Goal: Task Accomplishment & Management: Manage account settings

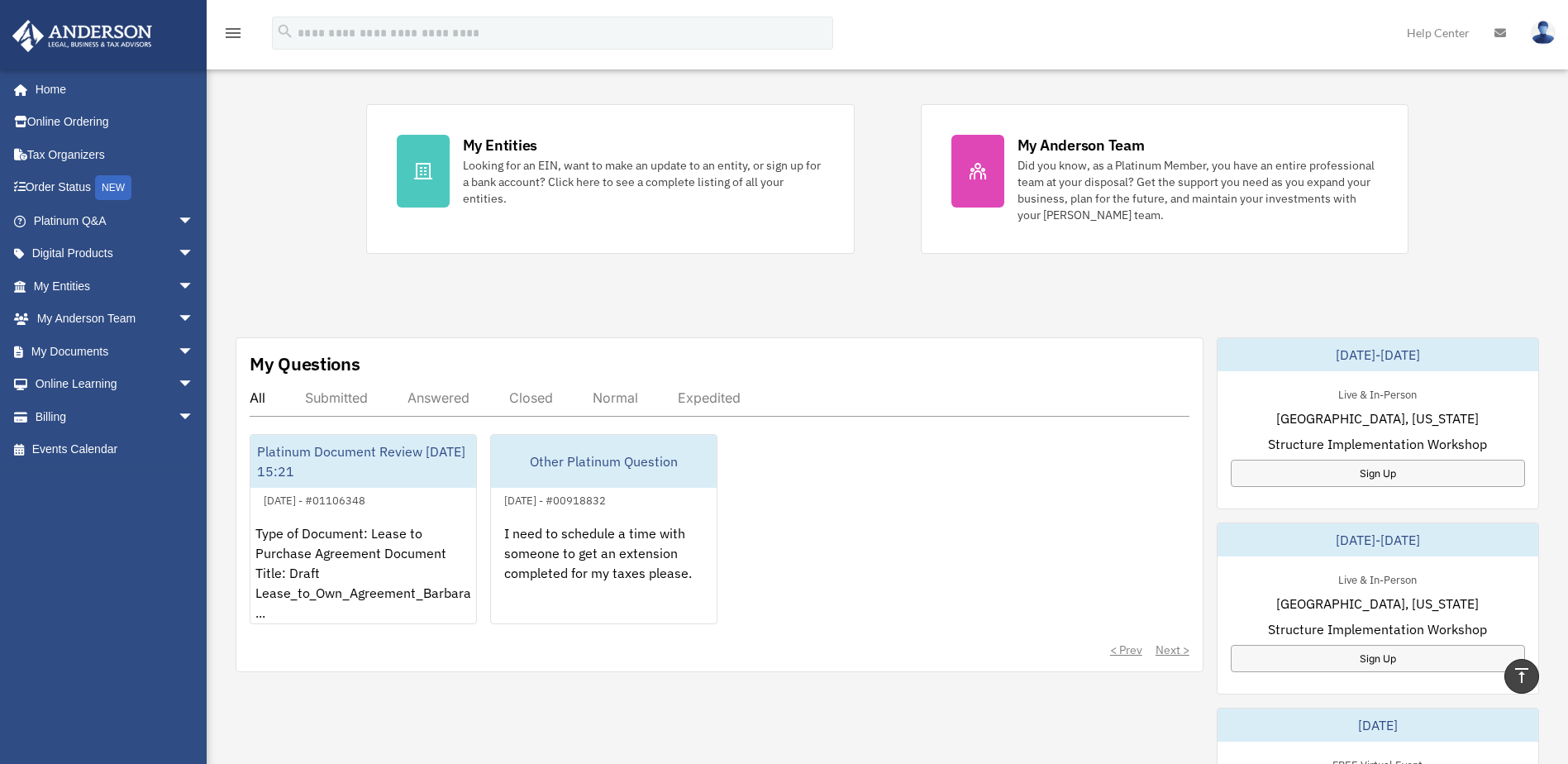
scroll to position [315, 0]
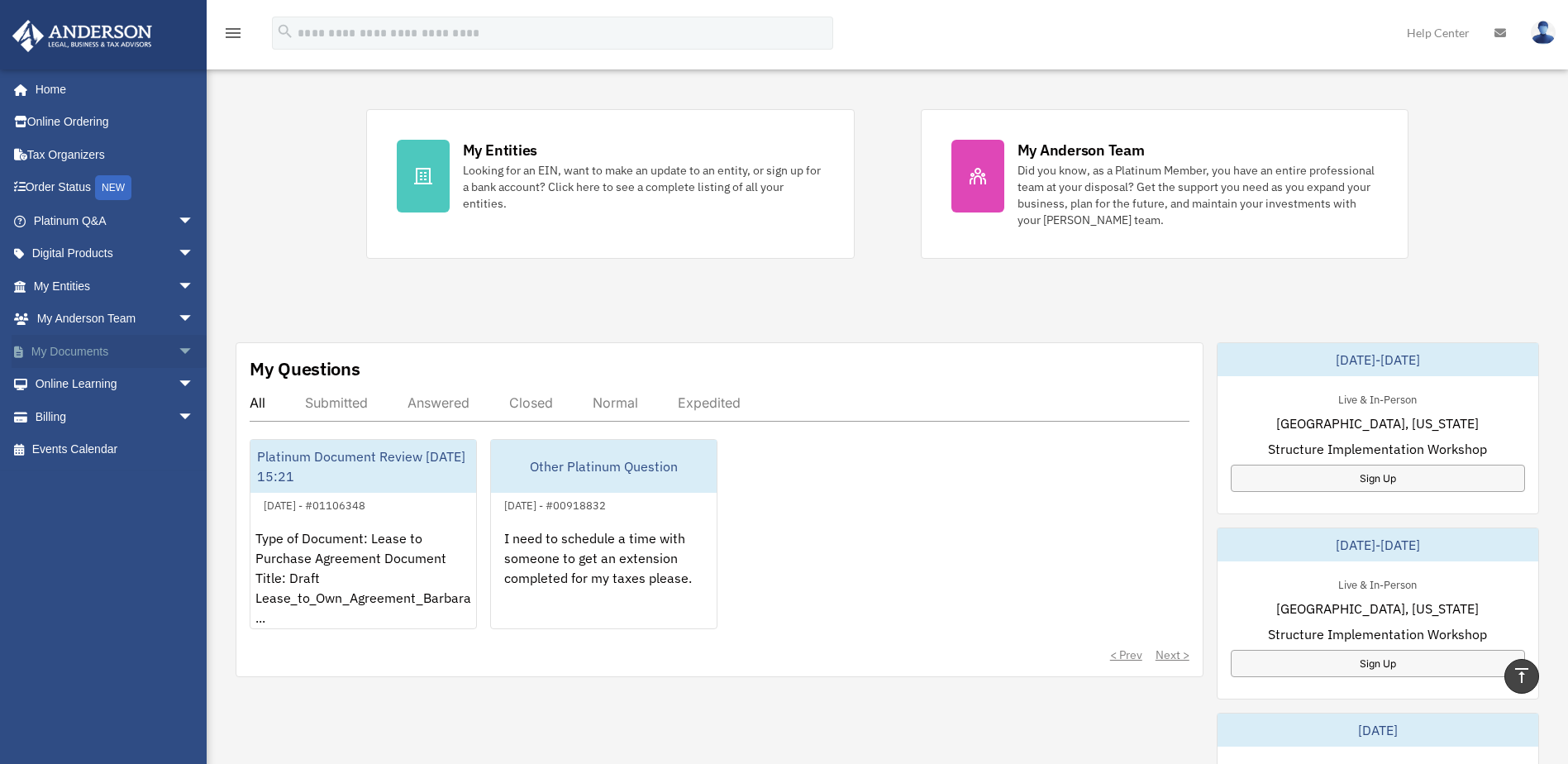
click at [178, 347] on span "arrow_drop_down" at bounding box center [194, 351] width 33 height 34
click at [68, 378] on link "Box" at bounding box center [121, 384] width 196 height 33
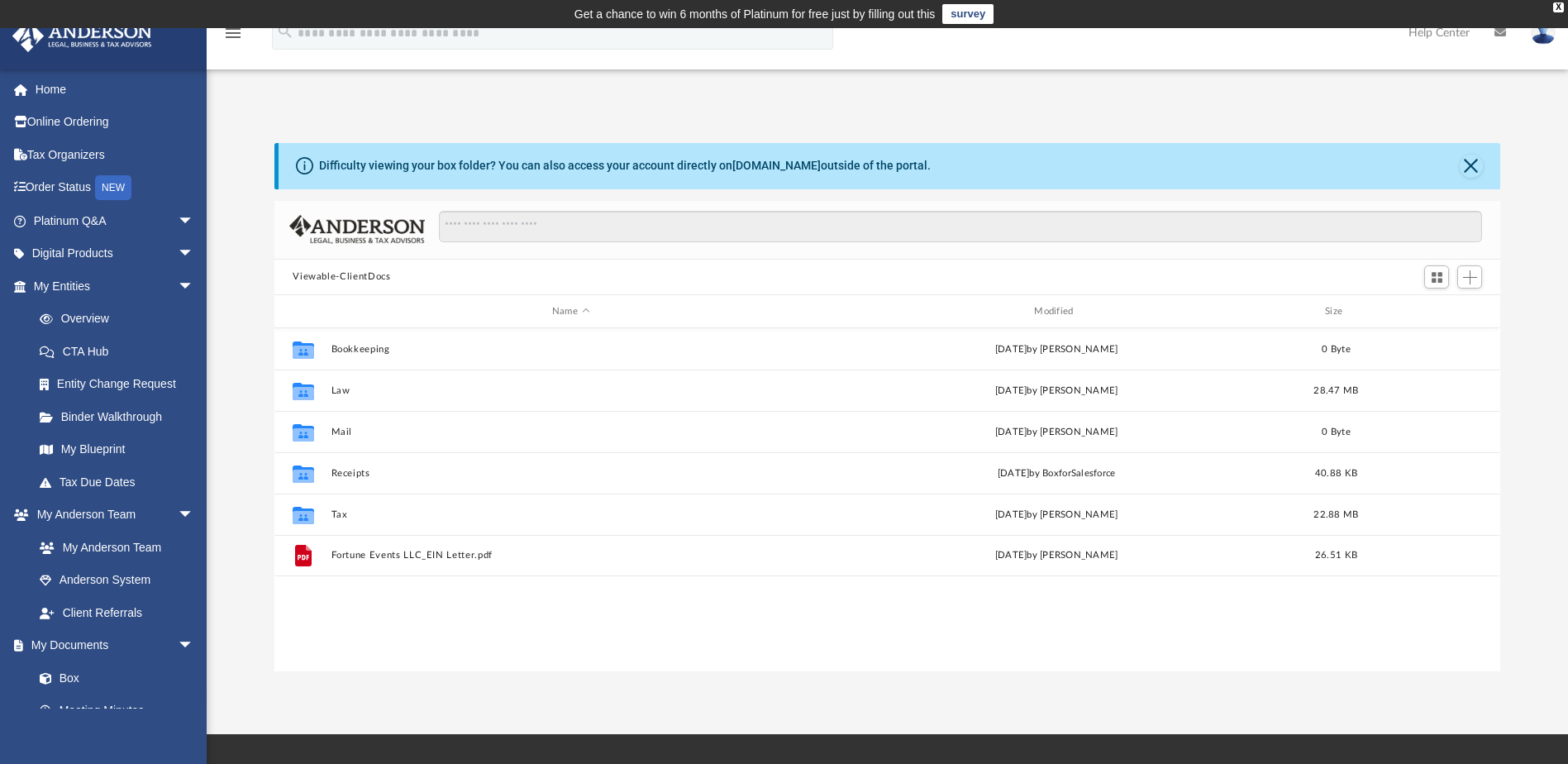
scroll to position [364, 1213]
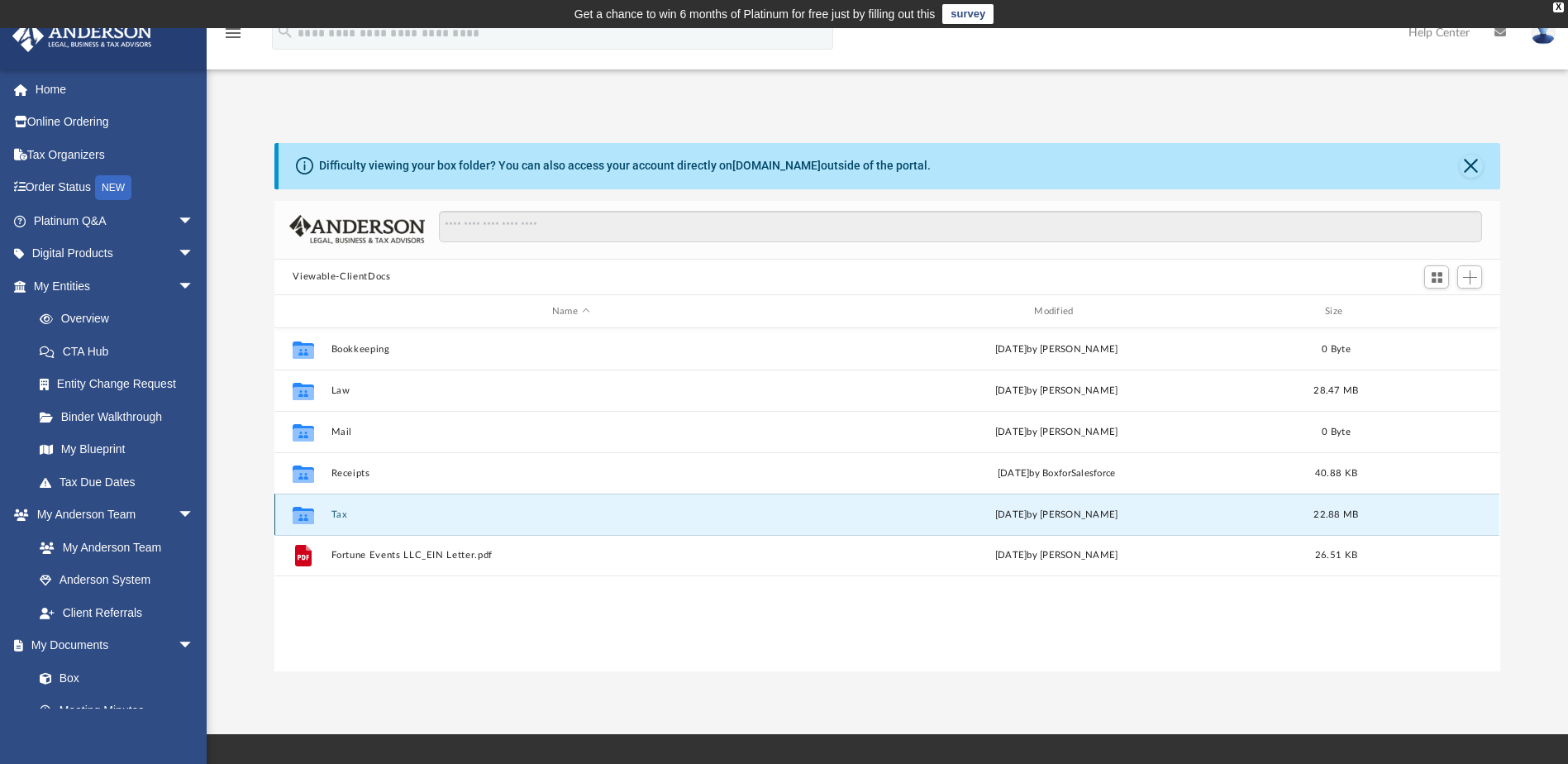
click at [338, 515] on button "Tax" at bounding box center [571, 515] width 479 height 11
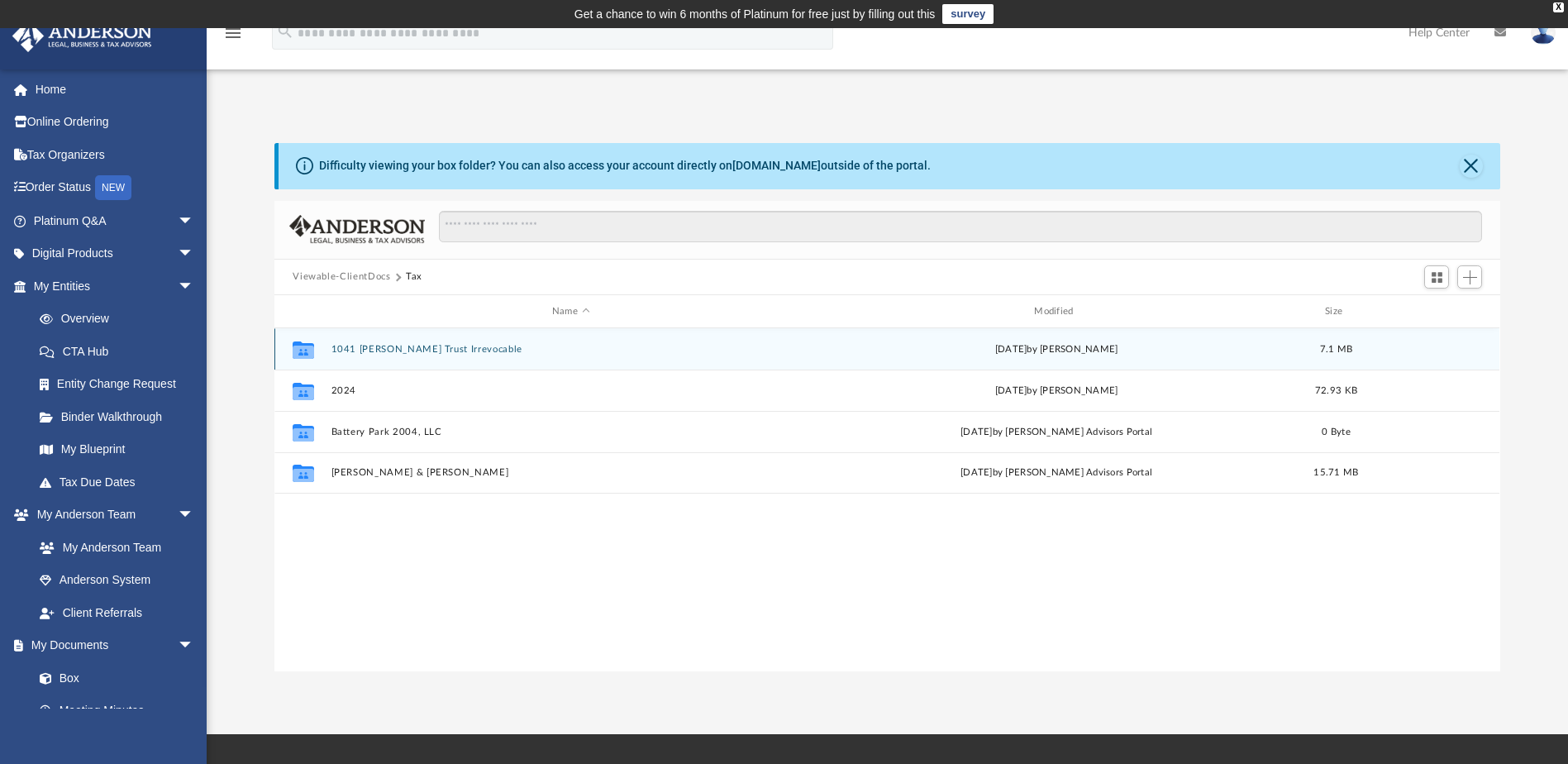
click at [347, 347] on button "1041 [PERSON_NAME] Trust Irrevocable" at bounding box center [571, 350] width 479 height 11
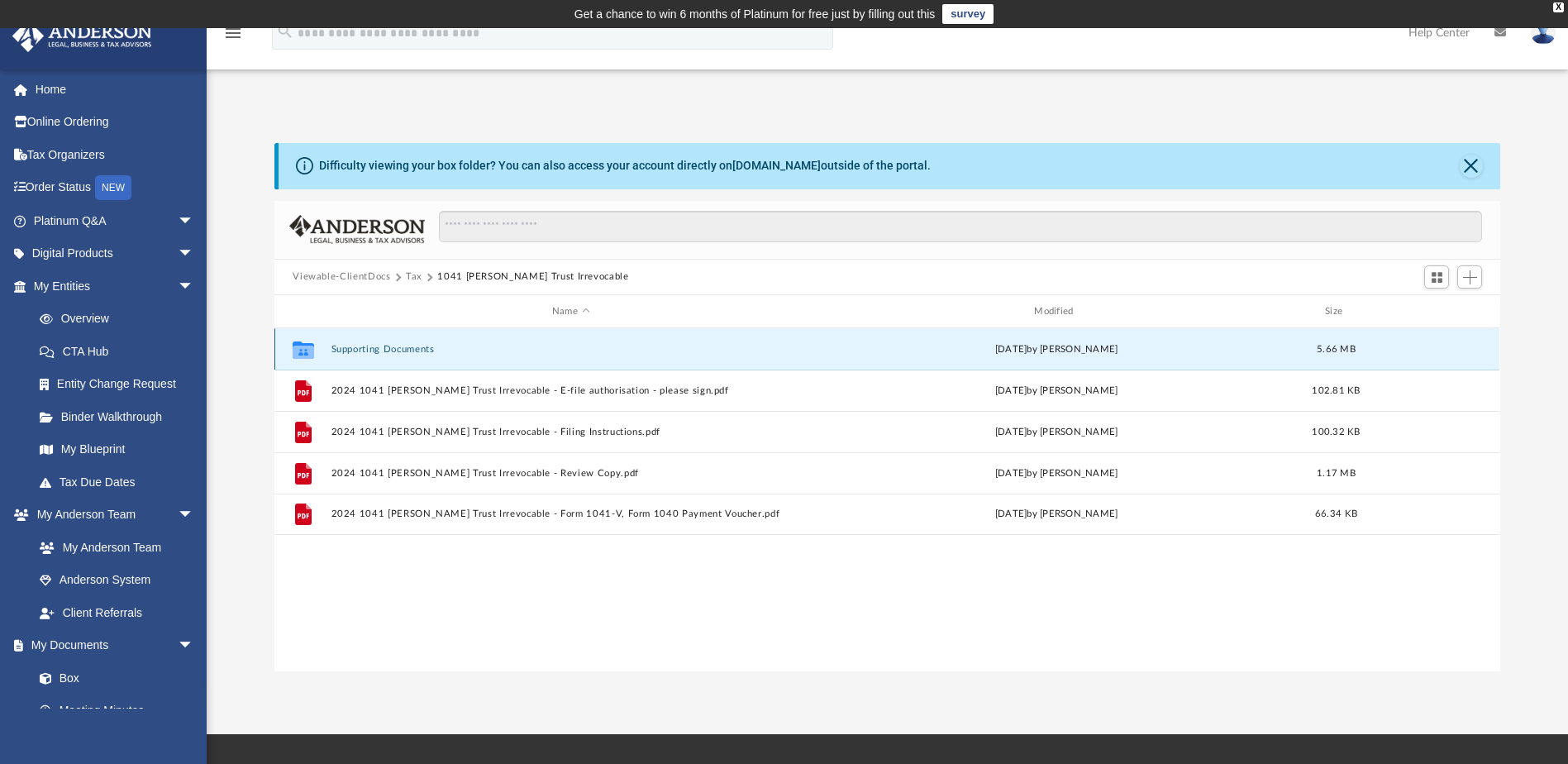
click at [375, 348] on button "Supporting Documents" at bounding box center [571, 350] width 479 height 11
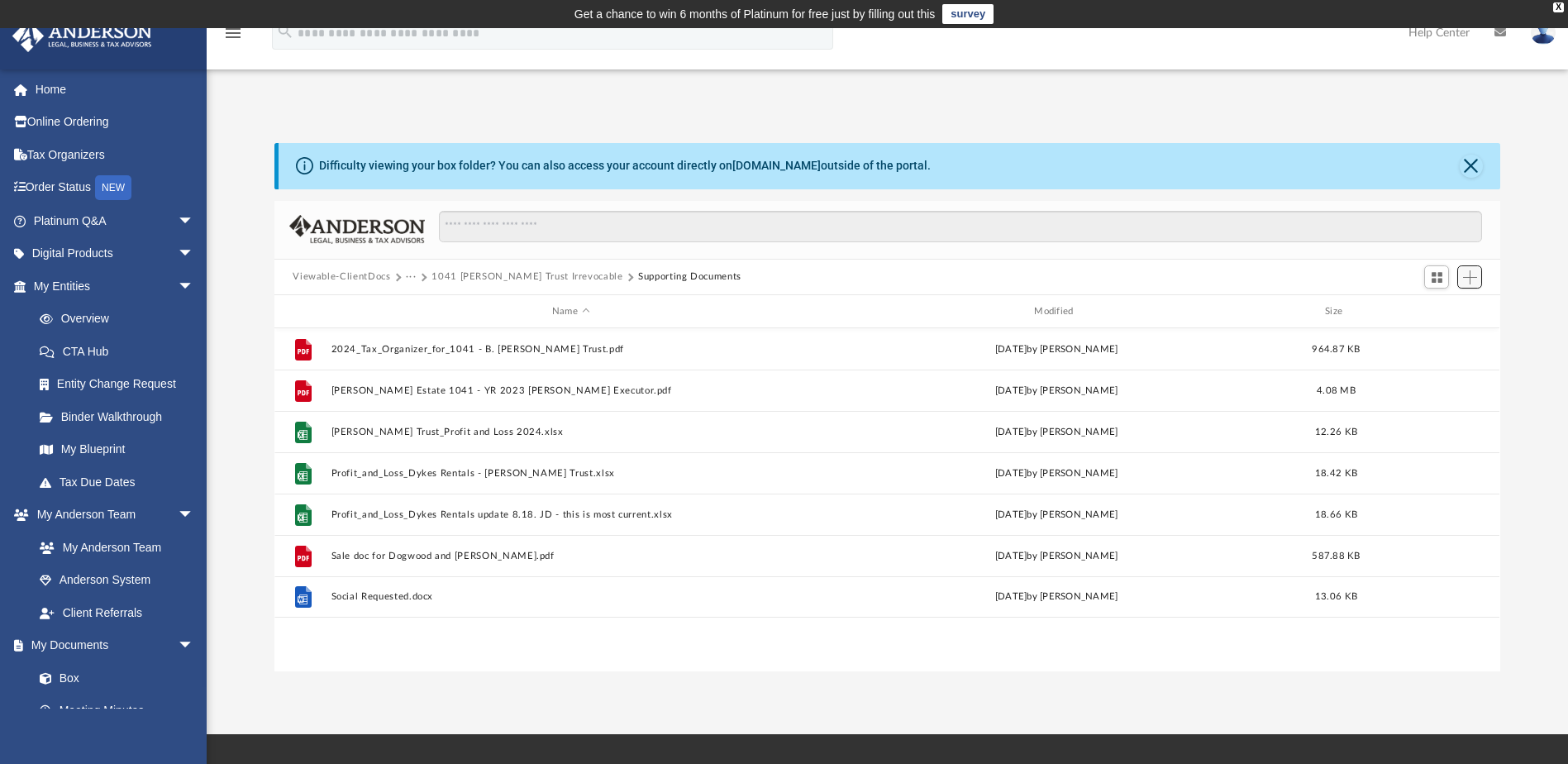
click at [1467, 282] on span "Add" at bounding box center [1470, 278] width 14 height 14
click at [1434, 307] on li "Upload" at bounding box center [1446, 310] width 53 height 17
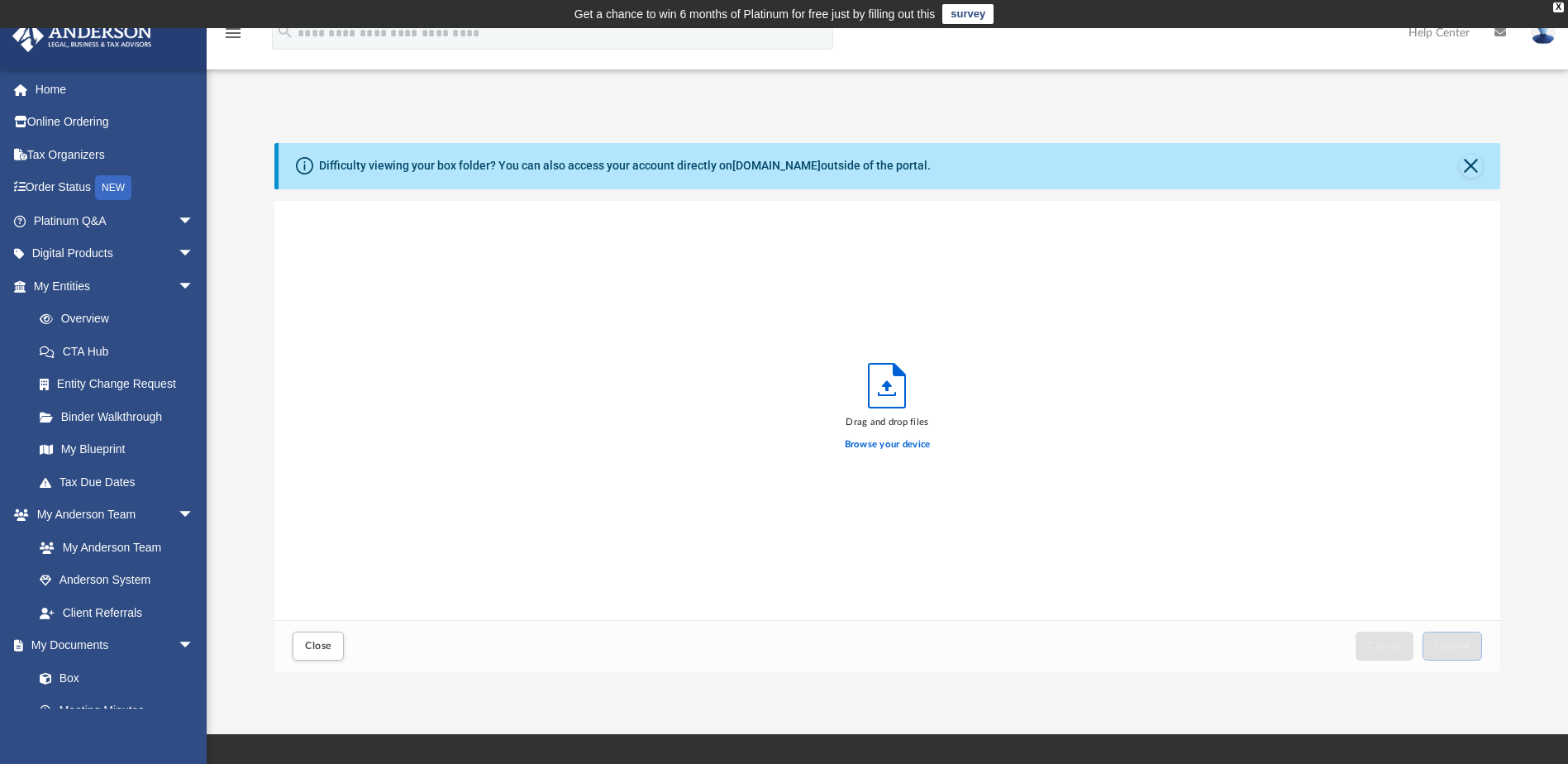
scroll to position [407, 1213]
click at [889, 441] on label "Browse your device" at bounding box center [888, 445] width 86 height 15
click at [0, 0] on input "Browse your device" at bounding box center [0, 0] width 0 height 0
click at [1444, 639] on button "Upload" at bounding box center [1452, 646] width 59 height 29
click at [314, 647] on span "Close" at bounding box center [317, 645] width 26 height 10
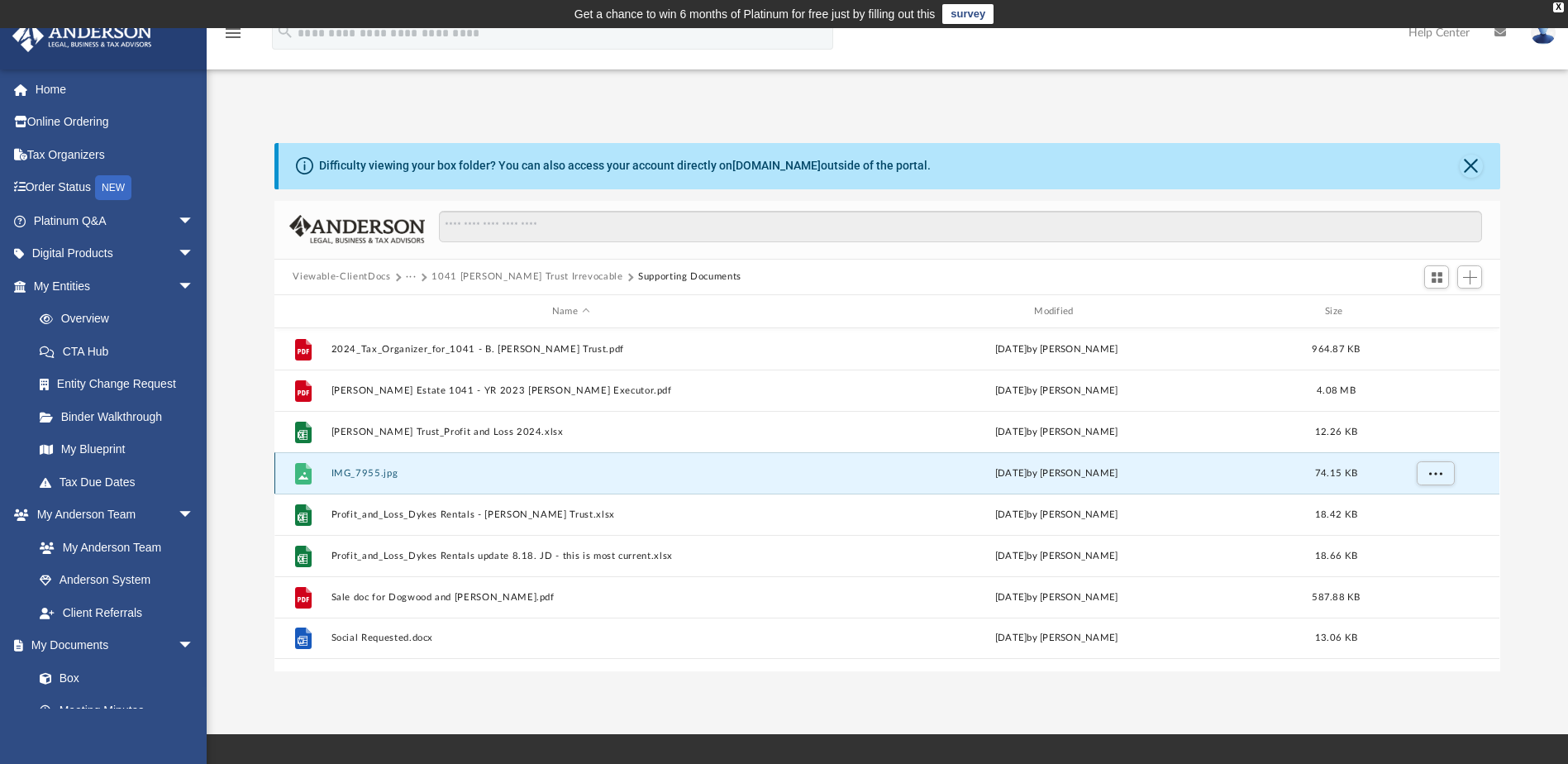
click at [353, 471] on button "IMG_7955.jpg" at bounding box center [571, 474] width 479 height 11
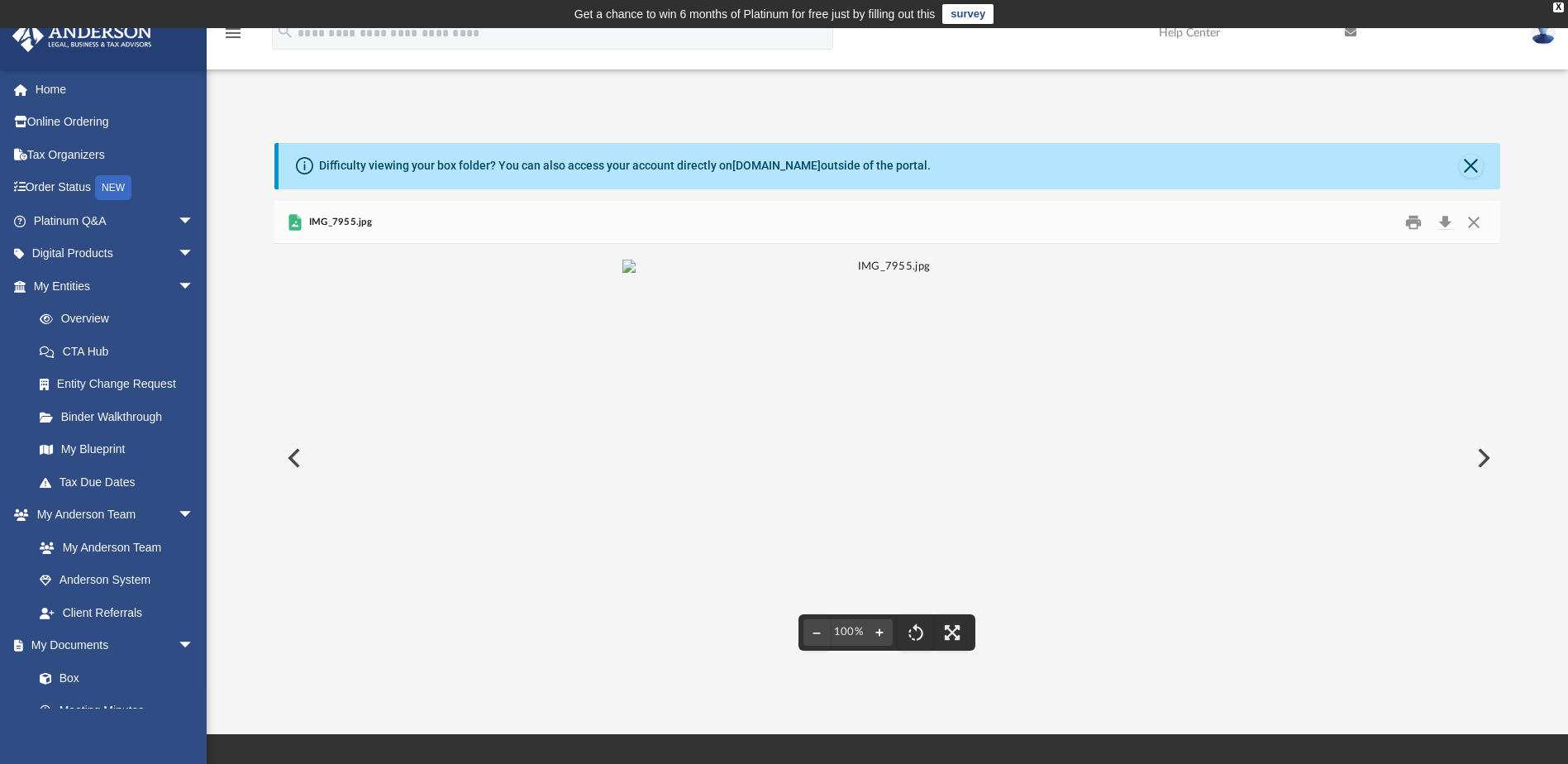
click at [883, 634] on button "File preview" at bounding box center [879, 632] width 26 height 36
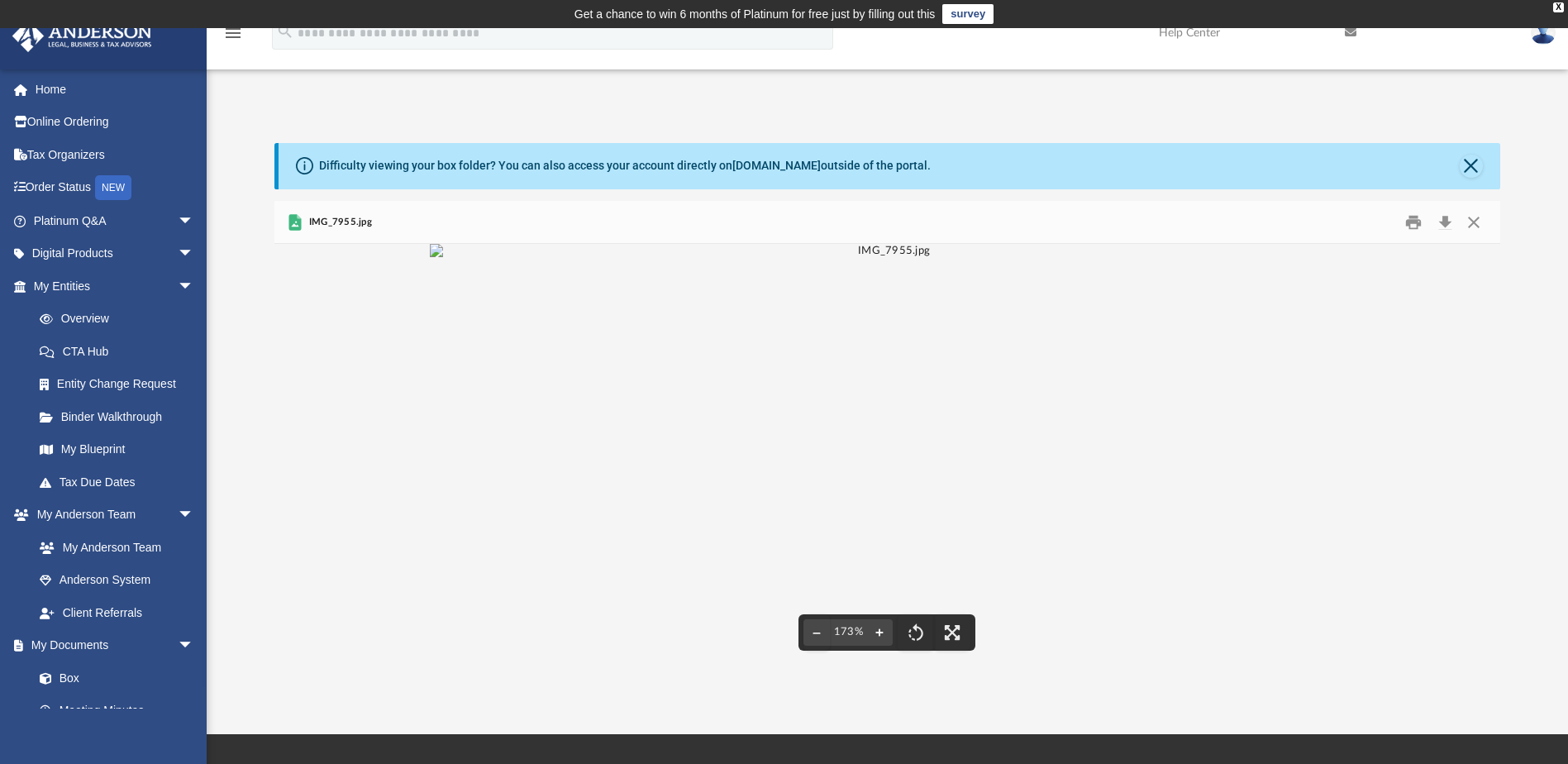
click at [883, 634] on button "File preview" at bounding box center [879, 632] width 26 height 36
click at [1475, 224] on button "Close" at bounding box center [1473, 222] width 30 height 26
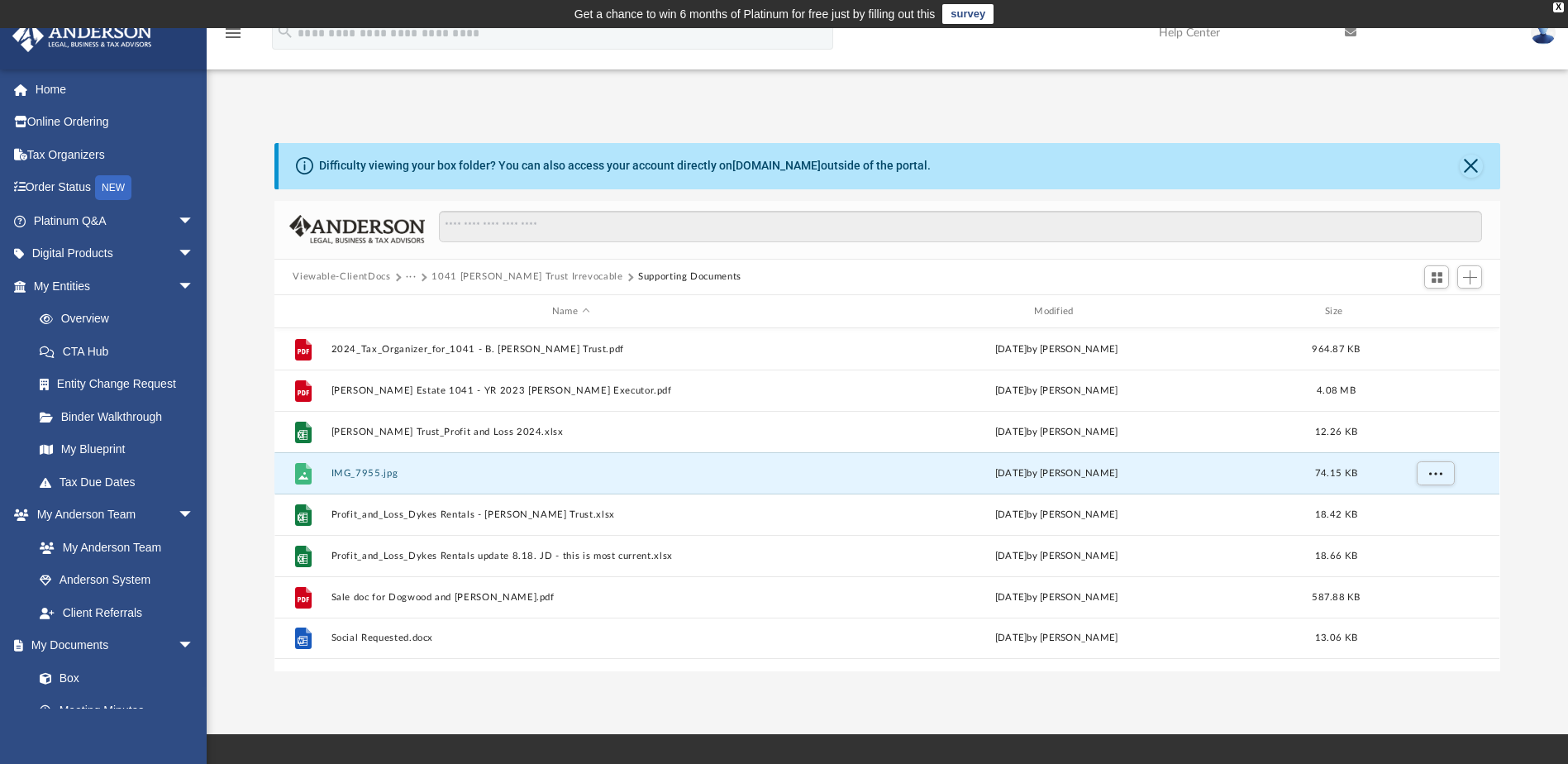
click at [521, 276] on button "1041 [PERSON_NAME] Trust Irrevocable" at bounding box center [527, 277] width 190 height 15
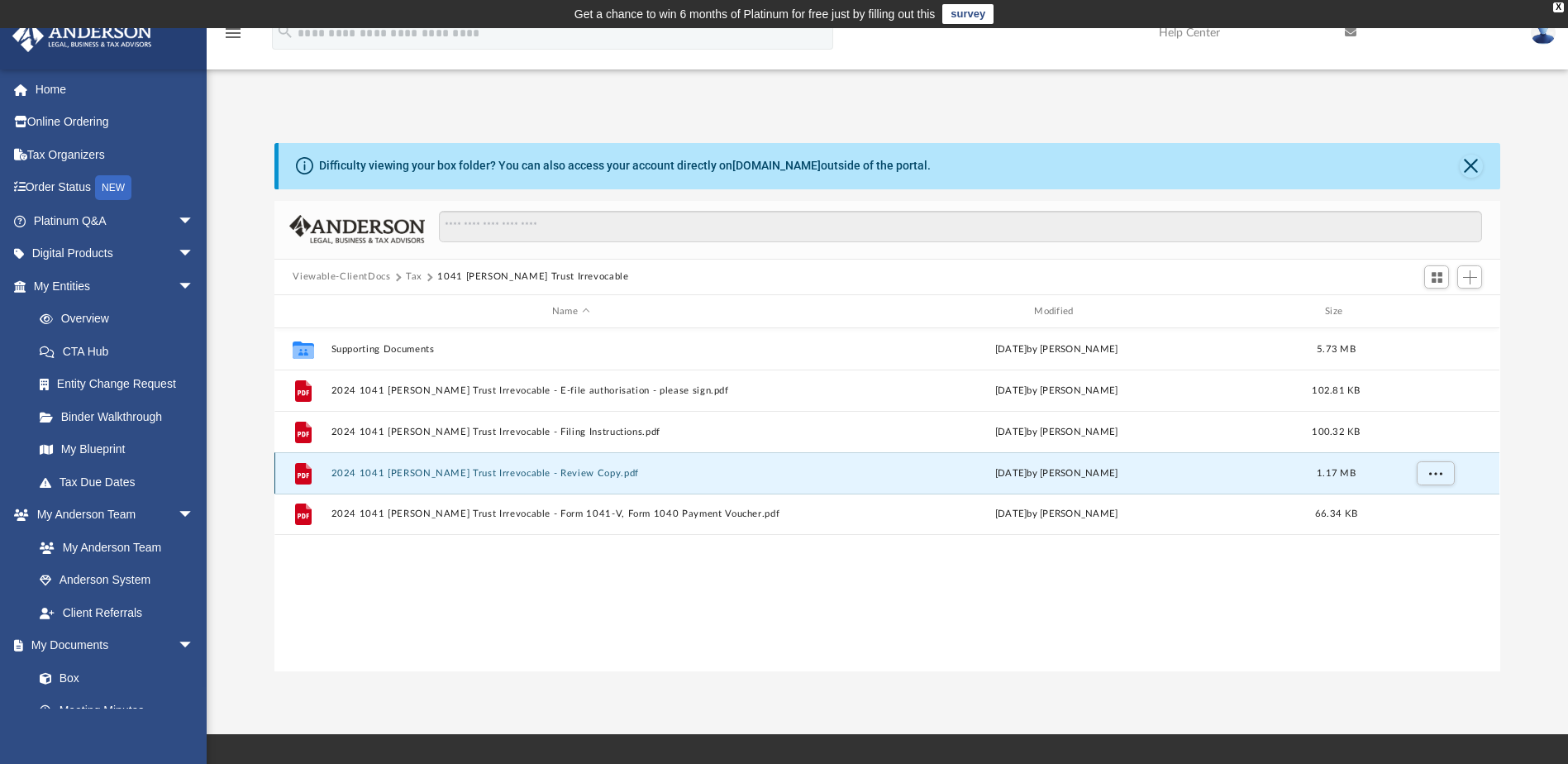
click at [448, 474] on button "2024 1041 [PERSON_NAME] Trust Irrevocable - Review Copy.pdf" at bounding box center [571, 474] width 479 height 11
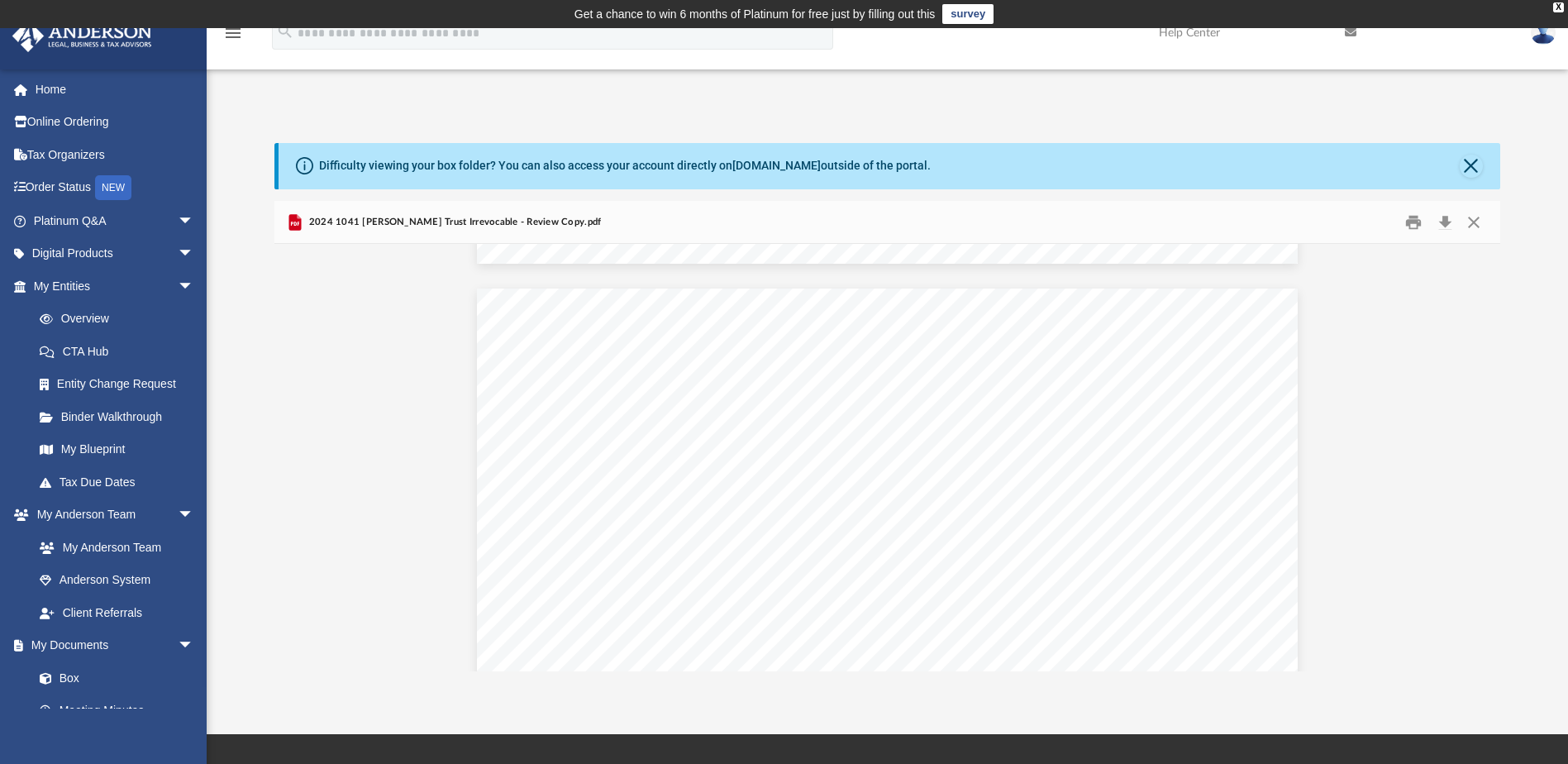
scroll to position [7154, 0]
